Goal: Task Accomplishment & Management: Use online tool/utility

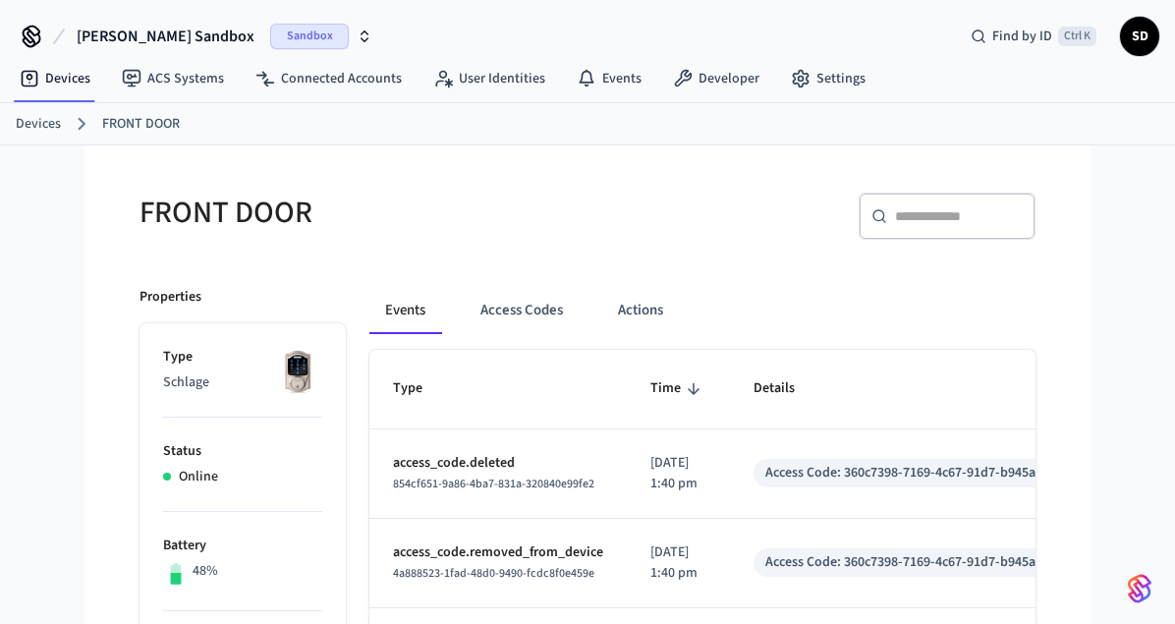
click at [282, 23] on button "[PERSON_NAME] Sandbox Sandbox" at bounding box center [225, 36] width 308 height 41
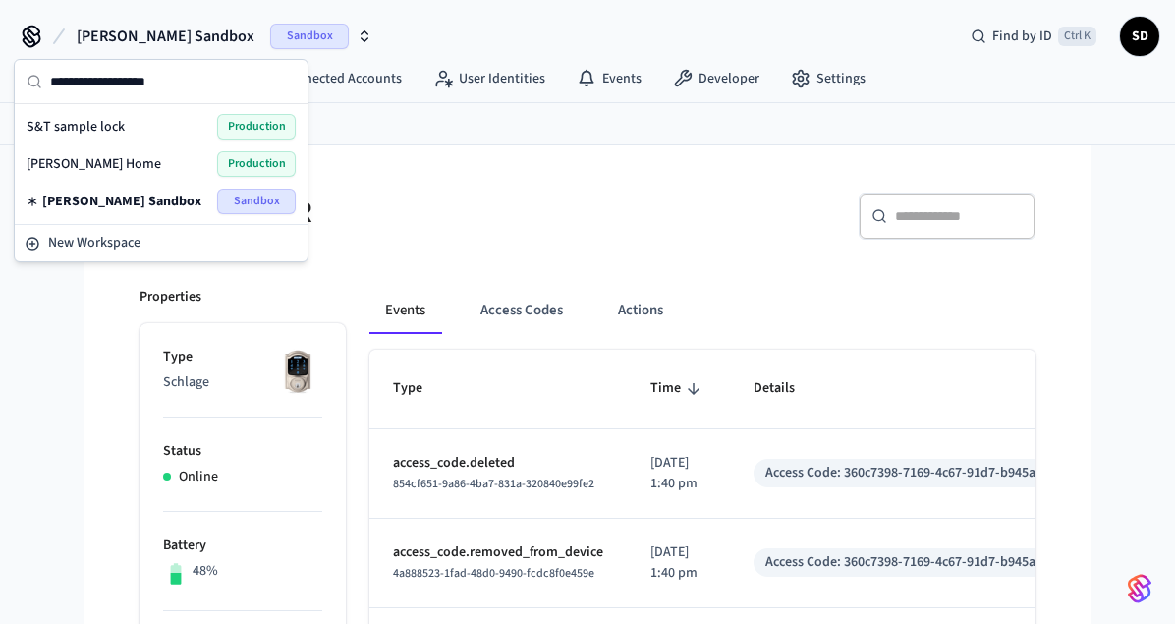
click at [98, 126] on span "S&T sample lock" at bounding box center [76, 127] width 98 height 20
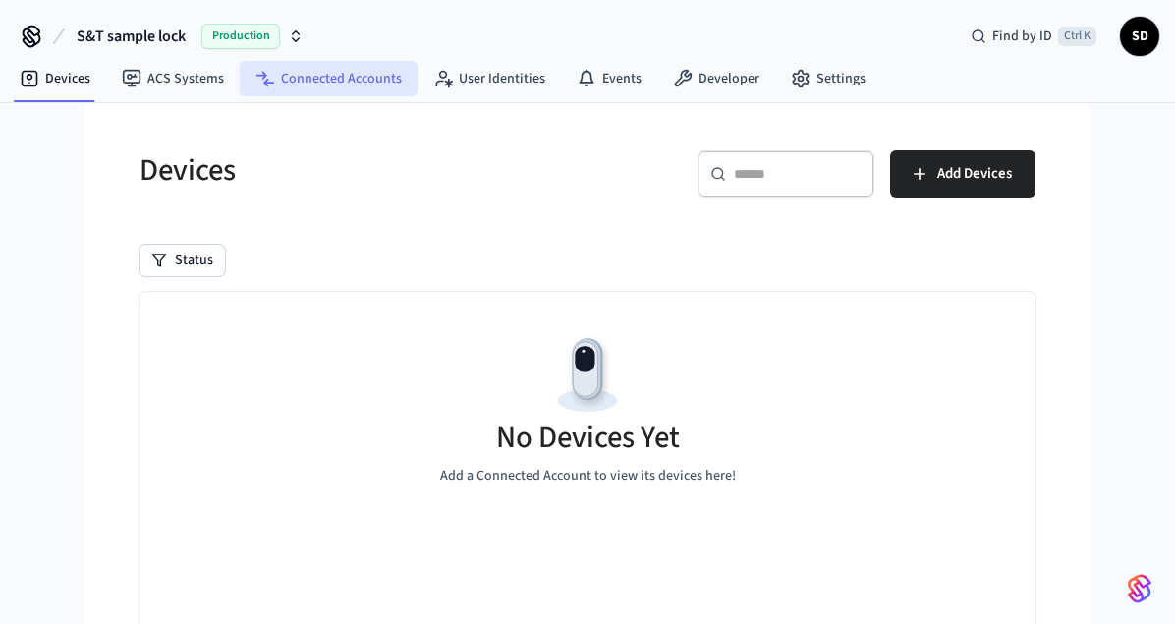
click at [332, 76] on link "Connected Accounts" at bounding box center [329, 78] width 178 height 35
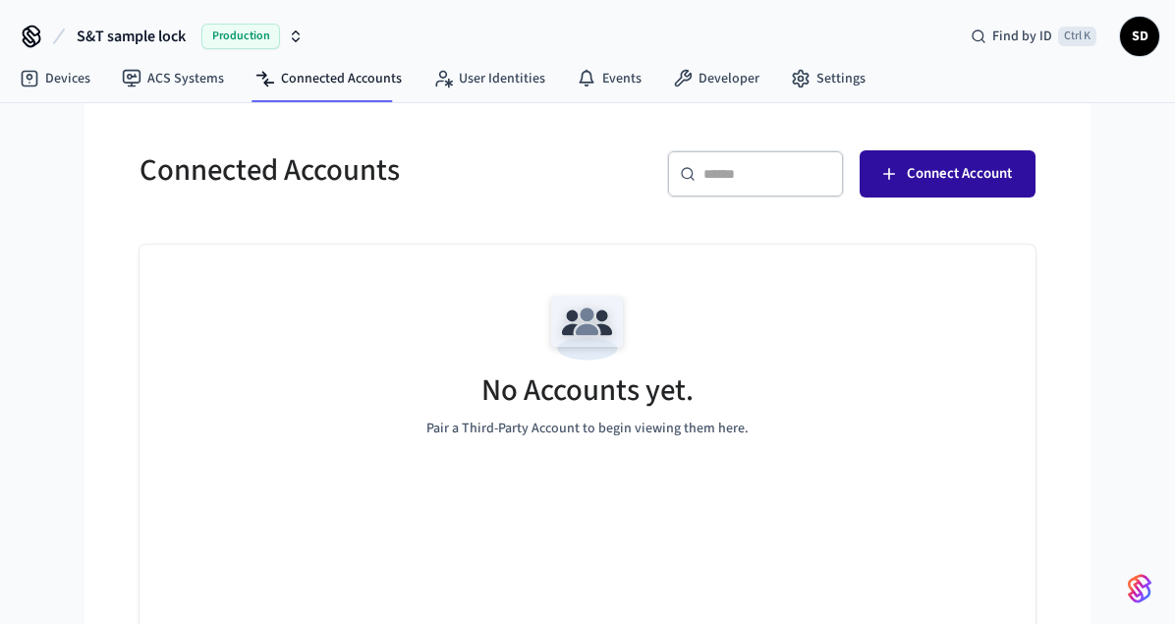
click at [963, 179] on span "Connect Account" at bounding box center [959, 174] width 105 height 26
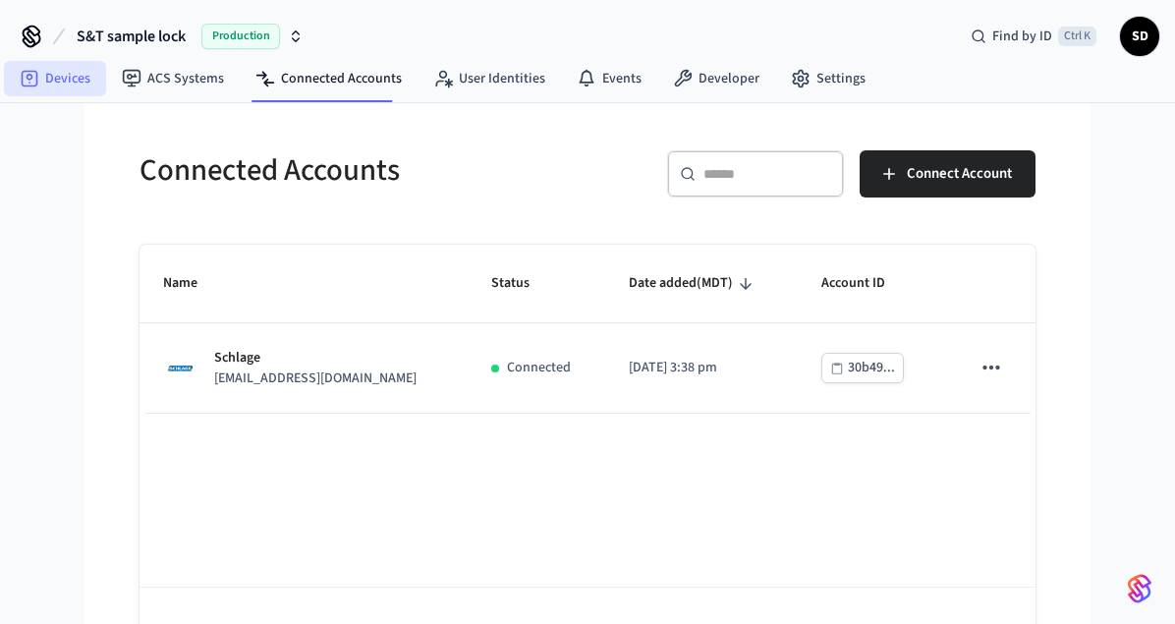
click at [69, 76] on link "Devices" at bounding box center [55, 78] width 102 height 35
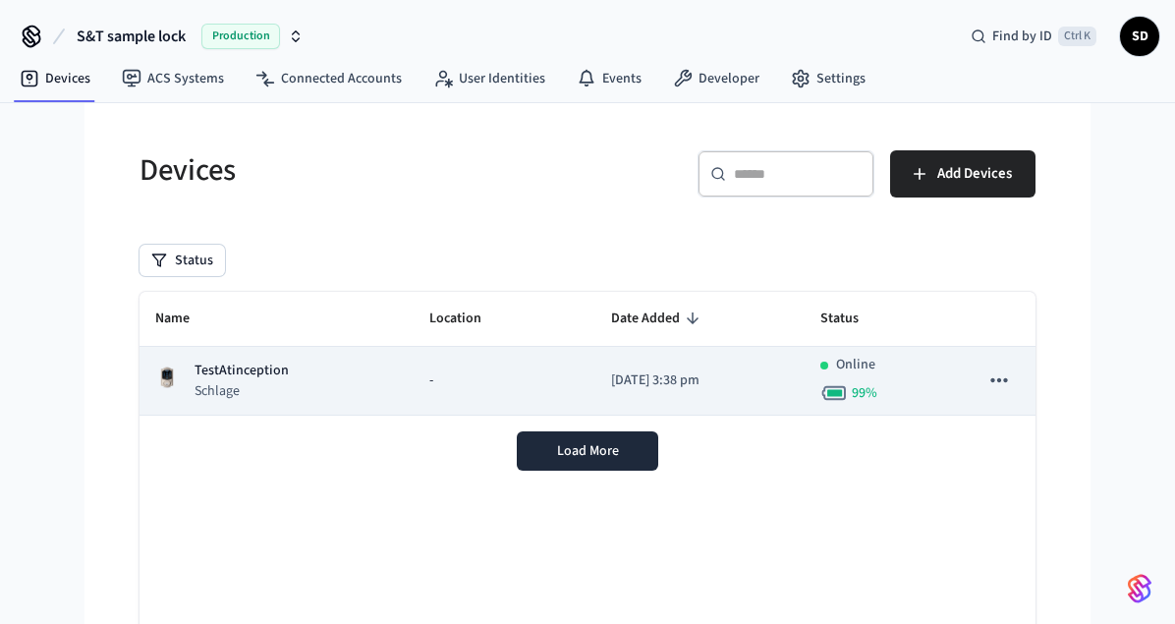
click at [334, 385] on div "TestAtinception Schlage" at bounding box center [276, 381] width 243 height 40
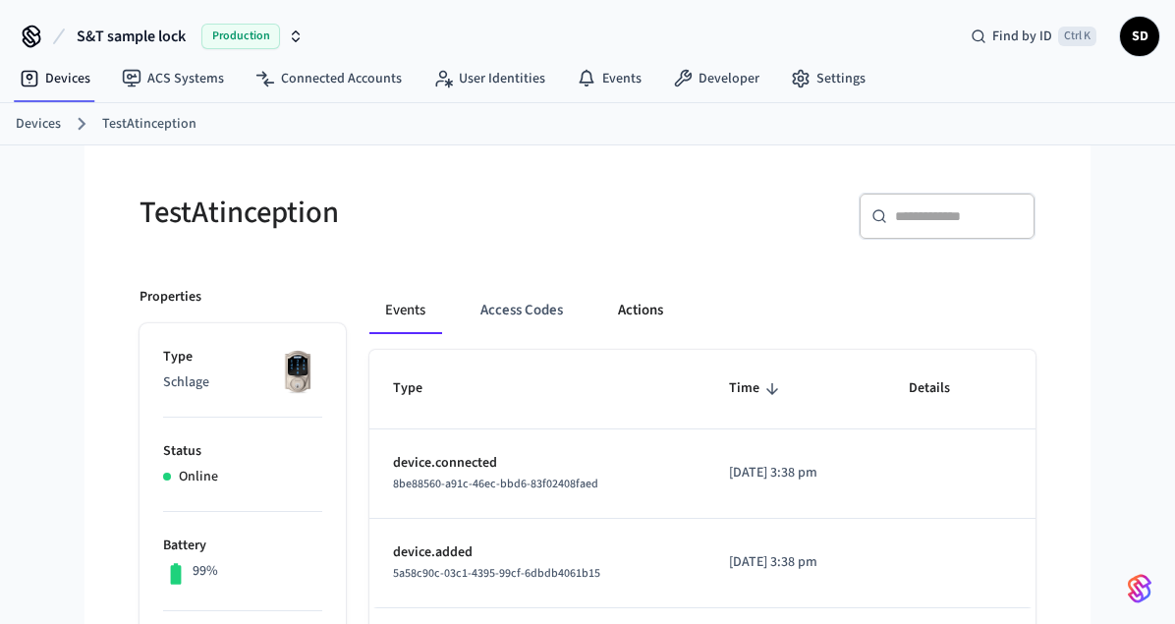
click at [654, 309] on button "Actions" at bounding box center [640, 310] width 77 height 47
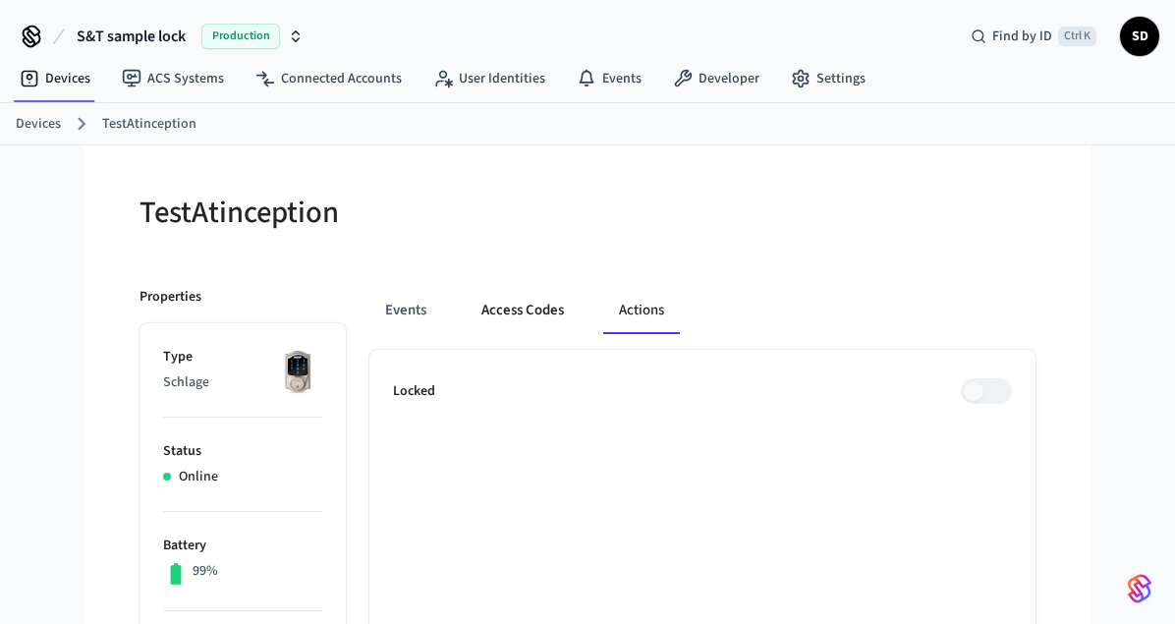
click at [545, 307] on button "Access Codes" at bounding box center [523, 310] width 114 height 47
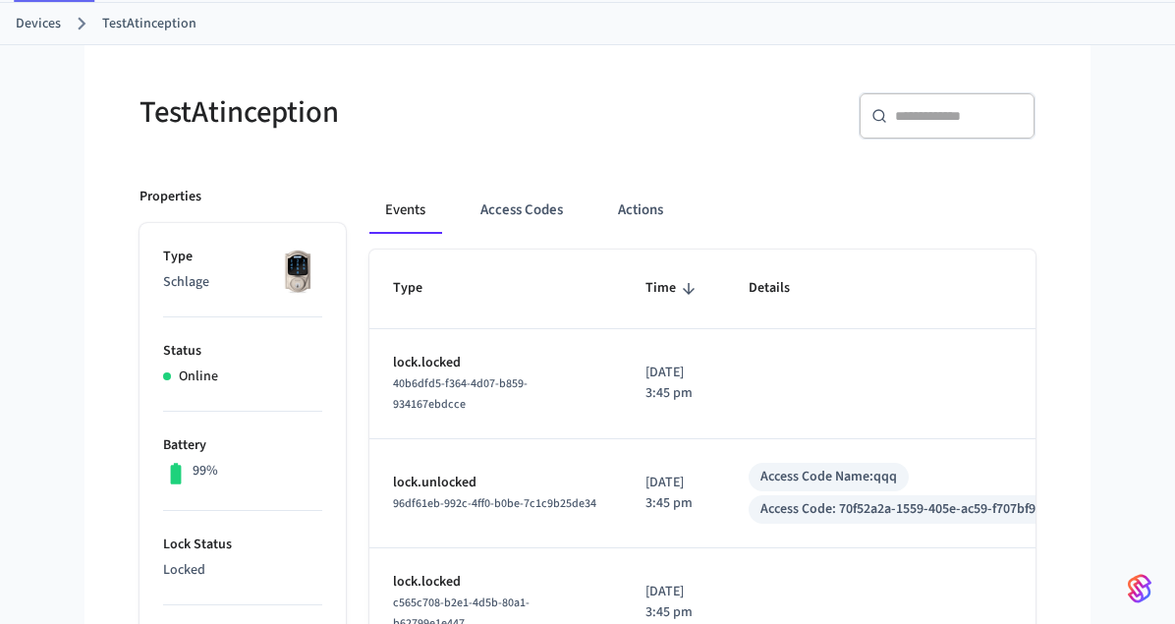
scroll to position [200, 0]
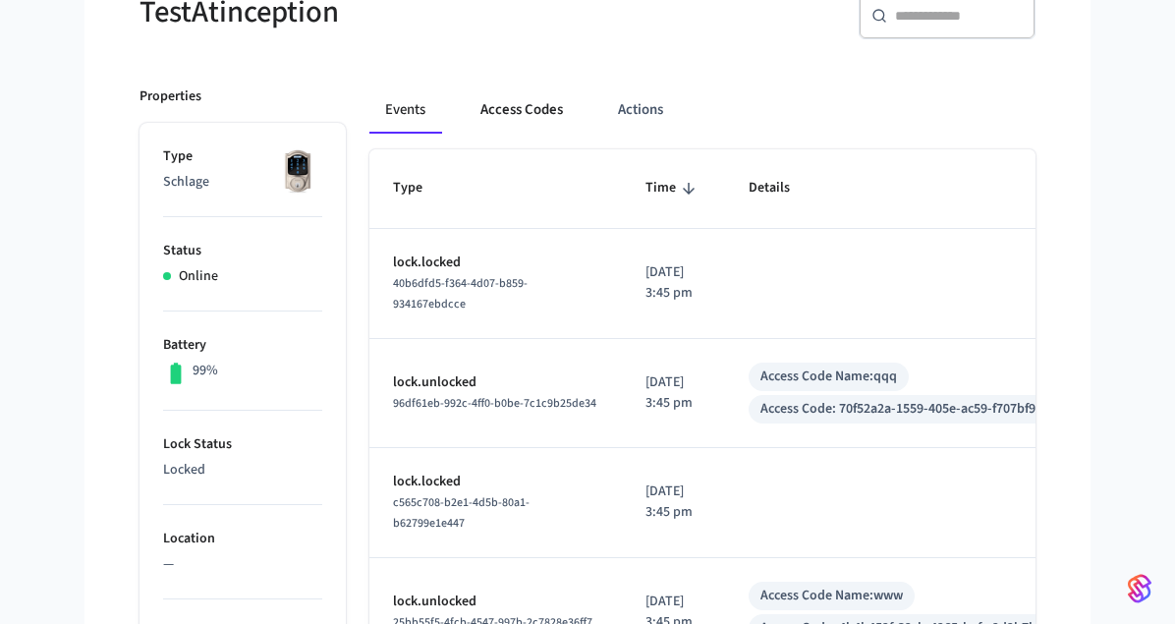
click at [524, 122] on button "Access Codes" at bounding box center [522, 109] width 114 height 47
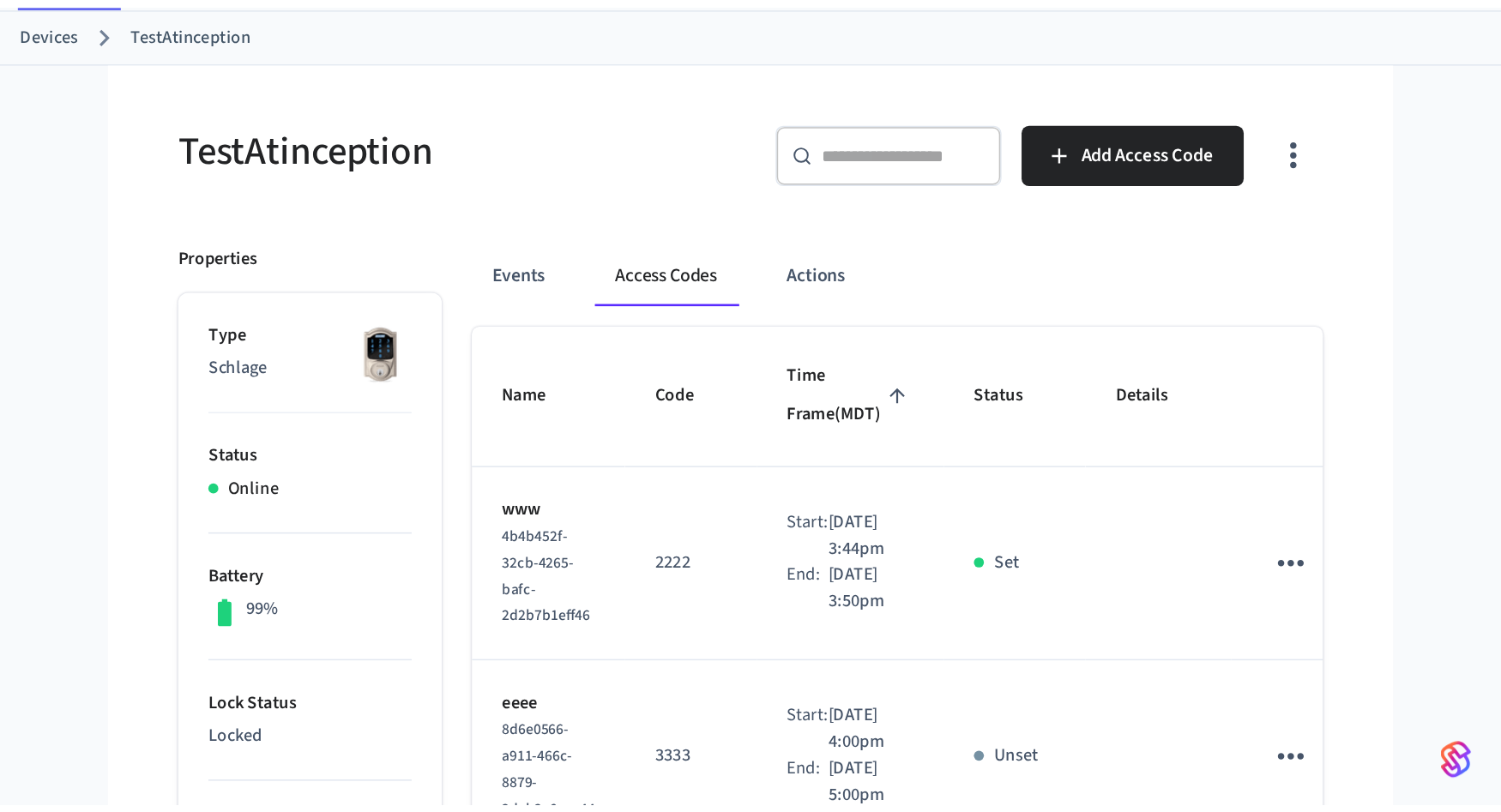
scroll to position [0, 0]
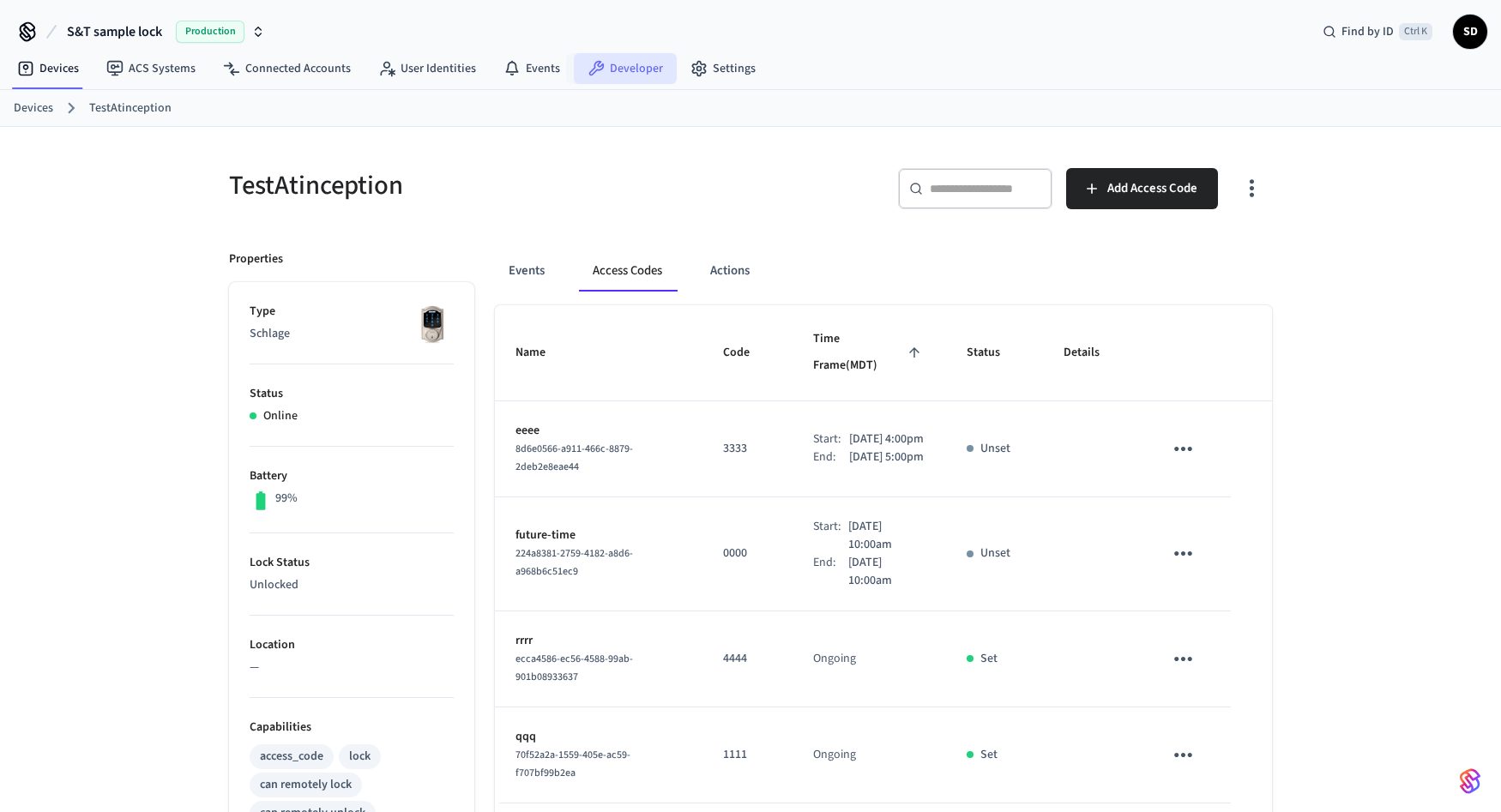
click at [627, 73] on link "Developer" at bounding box center [625, 68] width 103 height 31
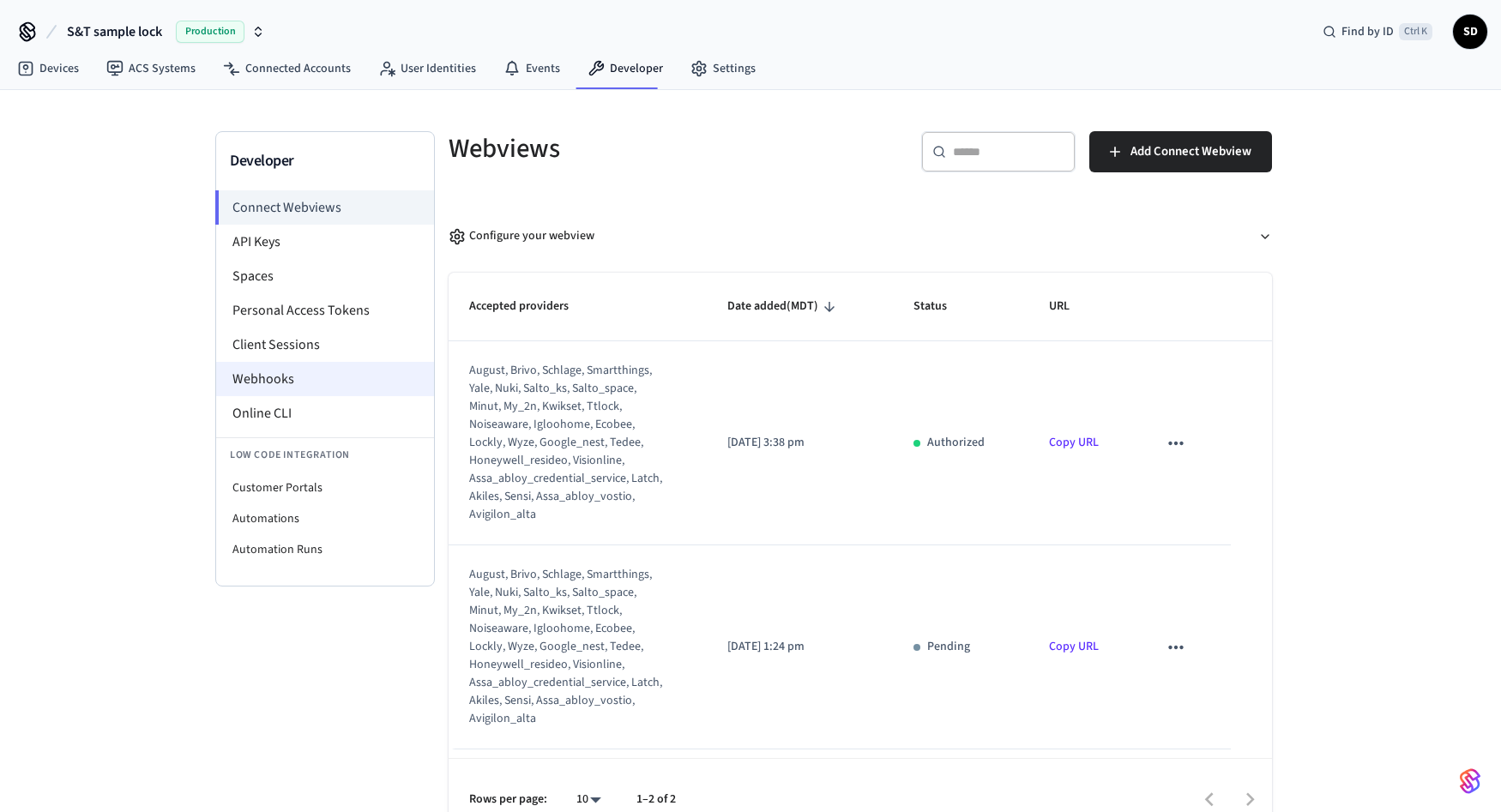
click at [265, 375] on li "Webhooks" at bounding box center [326, 379] width 218 height 34
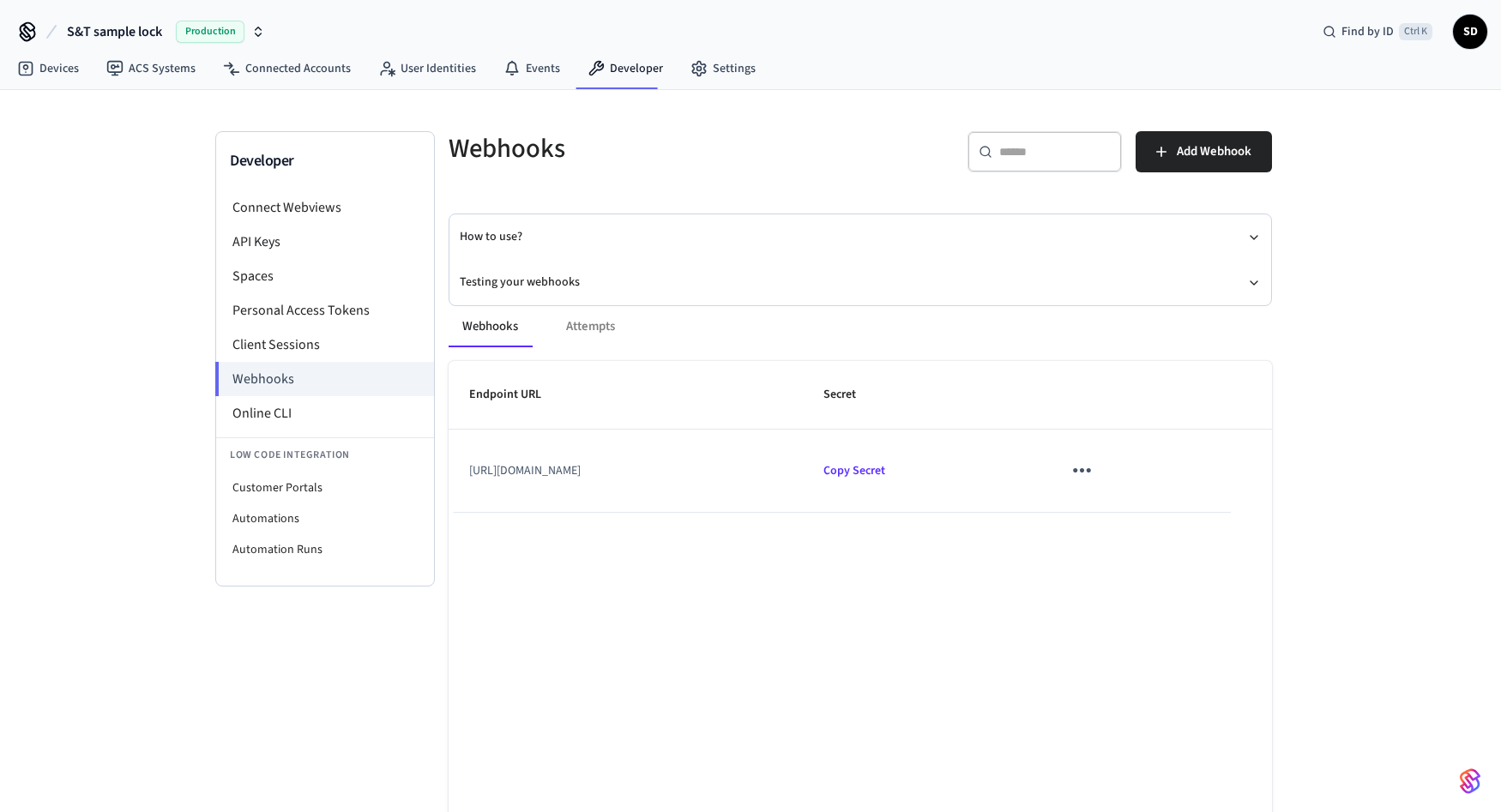
drag, startPoint x: 495, startPoint y: 468, endPoint x: 796, endPoint y: 459, distance: 301.1
click at [796, 459] on td "https://ebec73c4b7e0.ngrok-free.app/api/webhooks/seam" at bounding box center [626, 471] width 355 height 82
click at [761, 484] on td "https://ebec73c4b7e0.ngrok-free.app/api/webhooks/seam" at bounding box center [626, 471] width 355 height 82
click at [782, 464] on td "https://ebec73c4b7e0.ngrok-free.app/api/webhooks/seam" at bounding box center [626, 471] width 355 height 82
drag, startPoint x: 787, startPoint y: 464, endPoint x: 502, endPoint y: 512, distance: 289.0
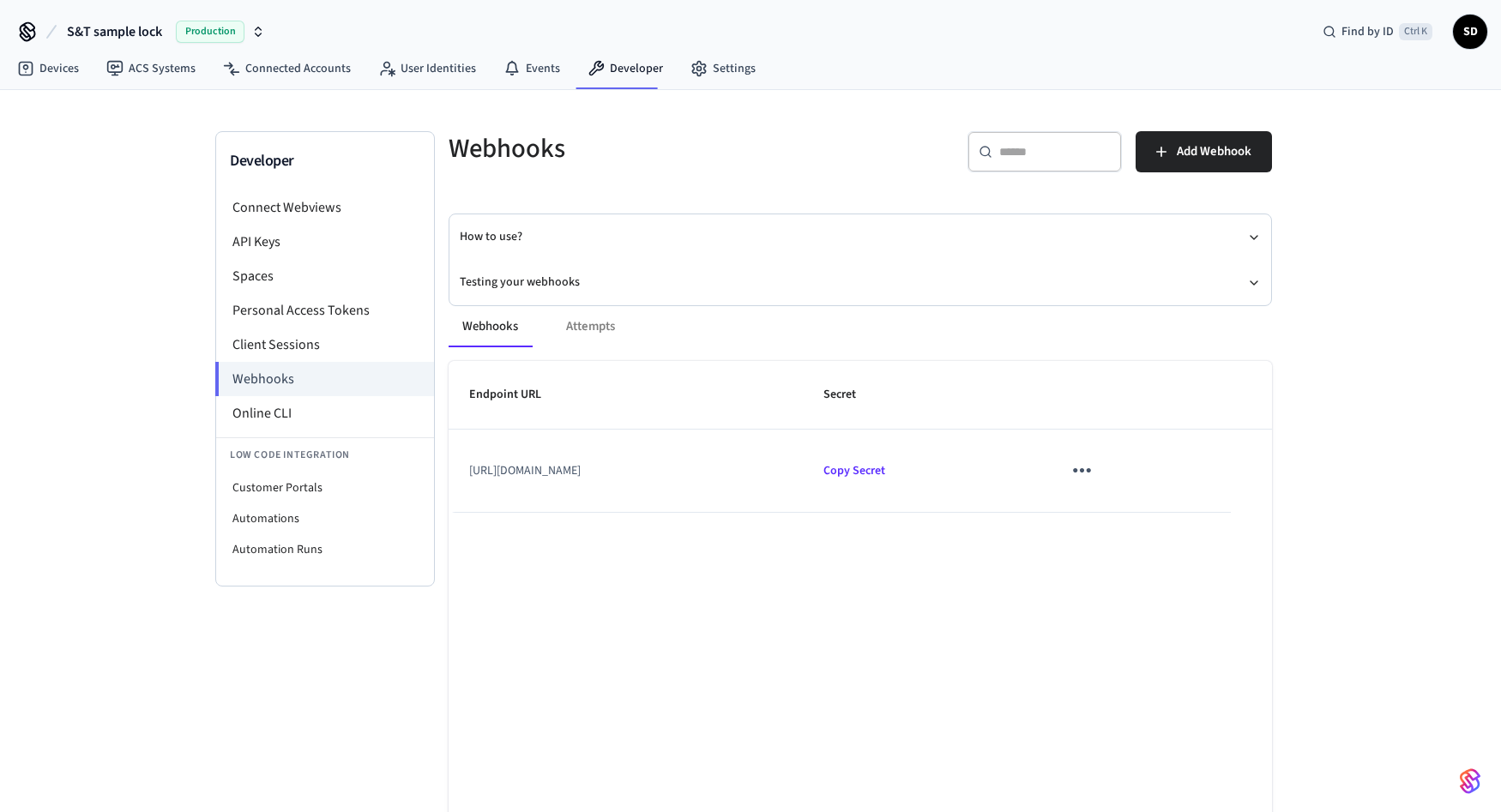
click at [502, 512] on td "https://ebec73c4b7e0.ngrok-free.app/api/webhooks/seam" at bounding box center [626, 471] width 355 height 82
